Goal: Task Accomplishment & Management: Use online tool/utility

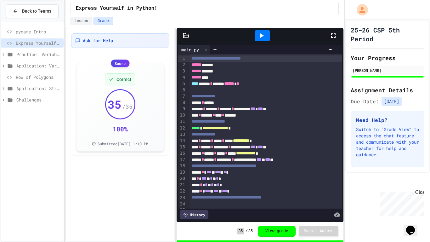
click at [31, 76] on span "Row of Polygons" at bounding box center [38, 77] width 45 height 7
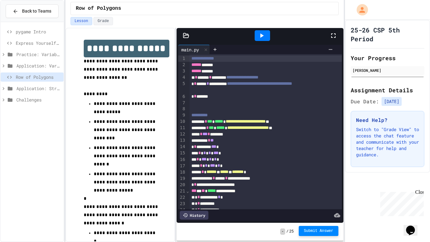
click at [311, 232] on span "Submit Answer" at bounding box center [319, 230] width 30 height 5
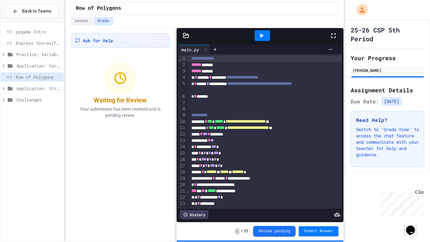
click at [330, 33] on icon at bounding box center [333, 36] width 8 height 8
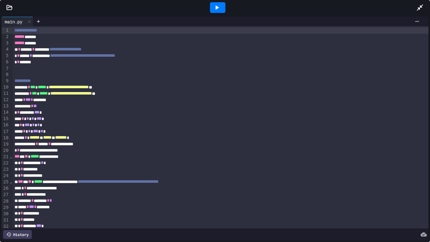
click at [213, 9] on icon at bounding box center [217, 8] width 8 height 8
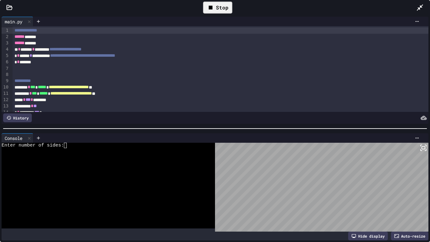
click at [68, 146] on textarea "Terminal input" at bounding box center [68, 144] width 3 height 5
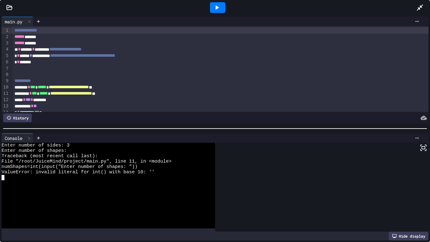
click at [219, 11] on icon at bounding box center [217, 8] width 8 height 8
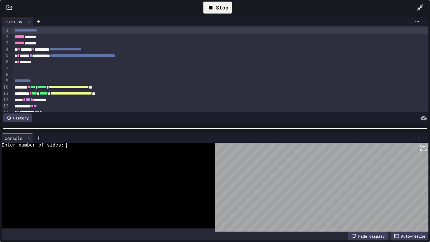
click at [70, 144] on div "Enter number of sides:" at bounding box center [105, 144] width 207 height 5
click at [218, 7] on div "Stop" at bounding box center [217, 8] width 29 height 12
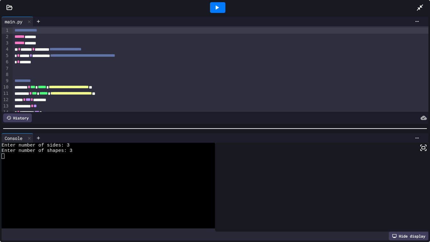
click at [217, 7] on icon at bounding box center [216, 7] width 3 height 4
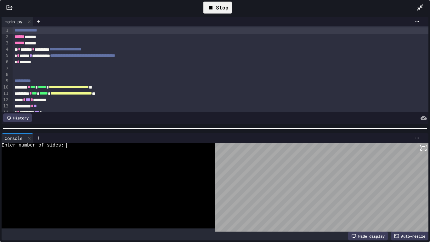
click at [70, 146] on div "Enter number of sides:" at bounding box center [105, 144] width 207 height 5
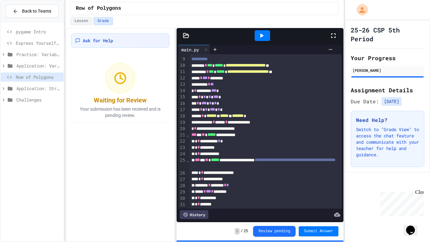
scroll to position [58, 0]
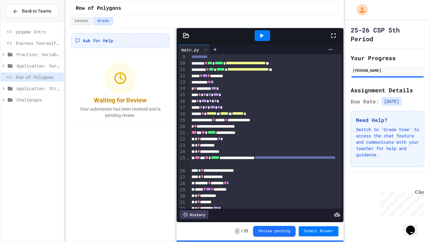
click at [275, 133] on div "**********" at bounding box center [265, 132] width 153 height 6
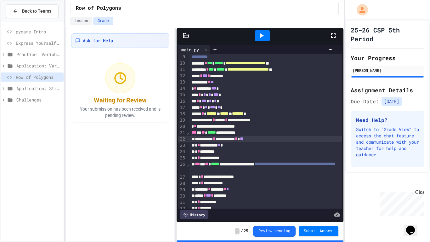
click at [331, 33] on icon at bounding box center [333, 35] width 4 height 4
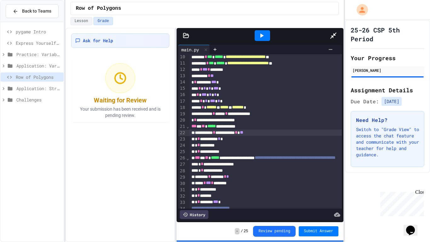
scroll to position [28, 0]
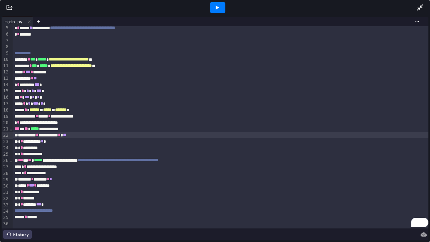
click at [218, 9] on icon at bounding box center [217, 8] width 8 height 8
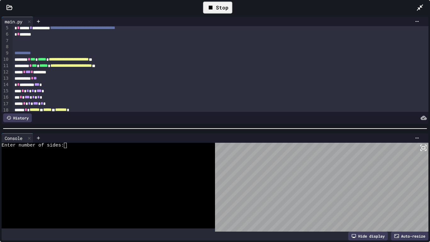
click at [68, 146] on textarea "Terminal input" at bounding box center [68, 144] width 3 height 5
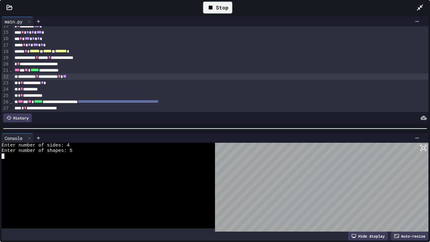
scroll to position [86, 0]
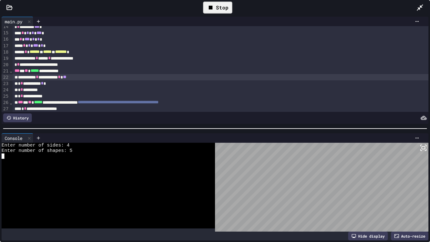
click at [92, 78] on div "**********" at bounding box center [221, 77] width 416 height 6
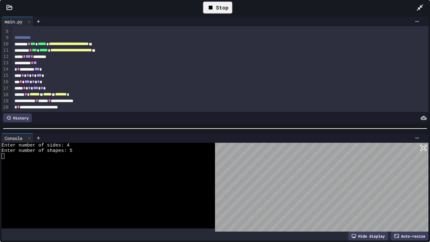
scroll to position [42, 0]
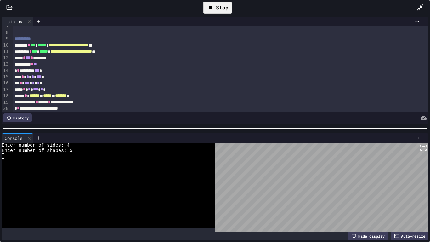
click at [49, 70] on div "* * ********* *** *" at bounding box center [221, 70] width 416 height 6
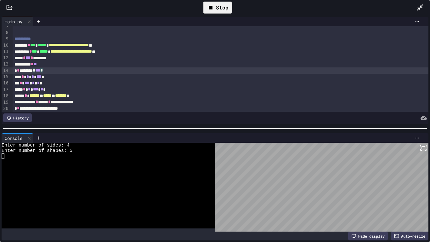
click at [225, 6] on div "Stop" at bounding box center [217, 8] width 29 height 12
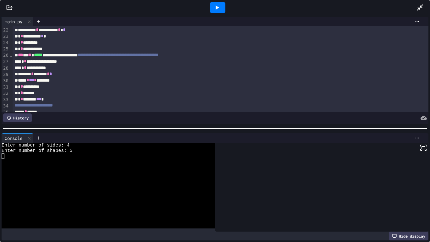
scroll to position [131, 0]
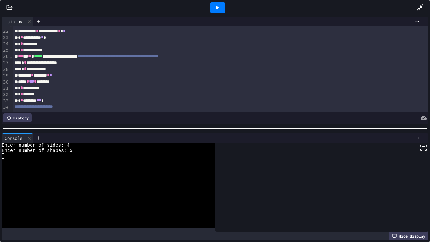
click at [41, 101] on span "***" at bounding box center [38, 100] width 5 height 4
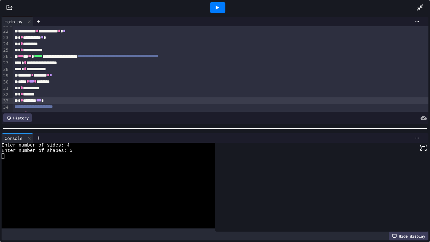
click at [224, 2] on div at bounding box center [217, 7] width 15 height 11
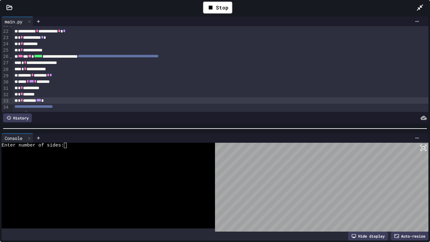
click at [68, 144] on textarea "Terminal input" at bounding box center [68, 144] width 3 height 5
click at [223, 7] on div "Stop" at bounding box center [217, 8] width 29 height 12
